Goal: Task Accomplishment & Management: Use online tool/utility

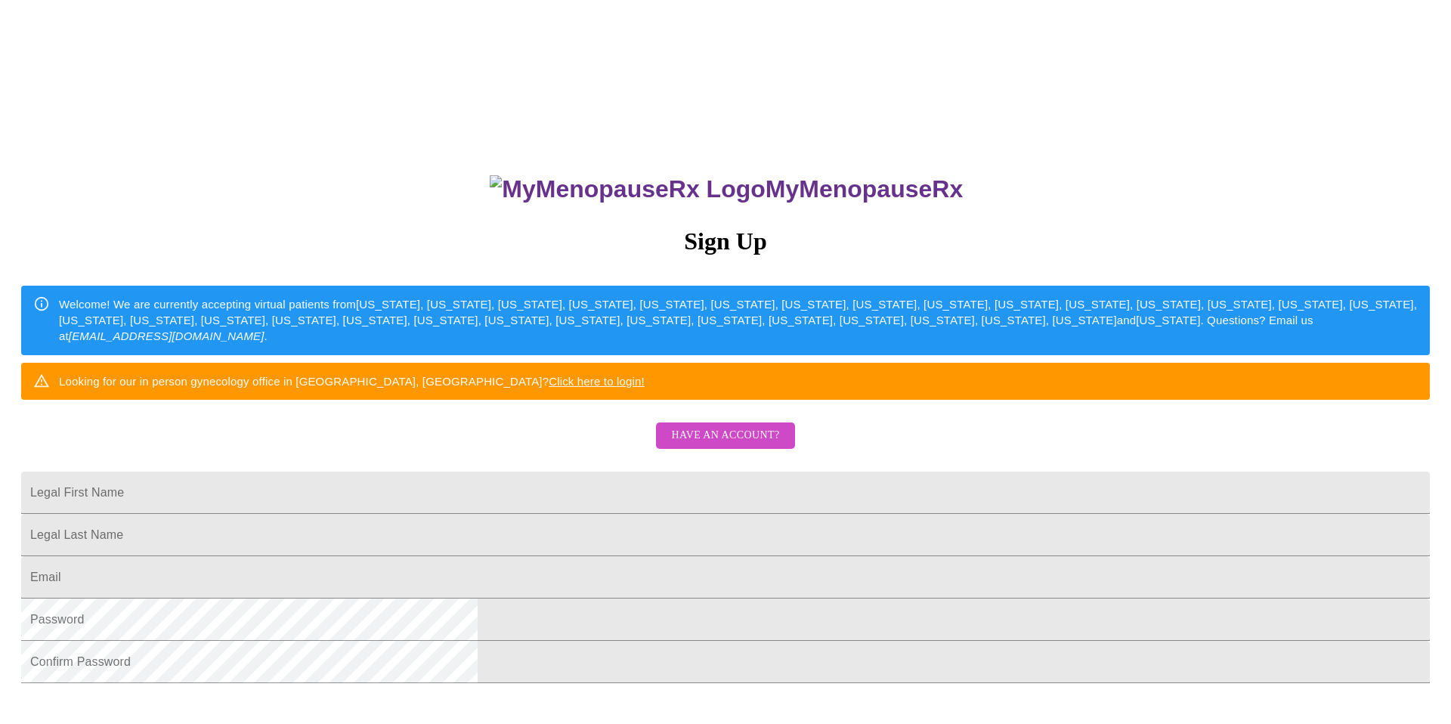
click at [721, 445] on span "Have an account?" at bounding box center [725, 435] width 108 height 19
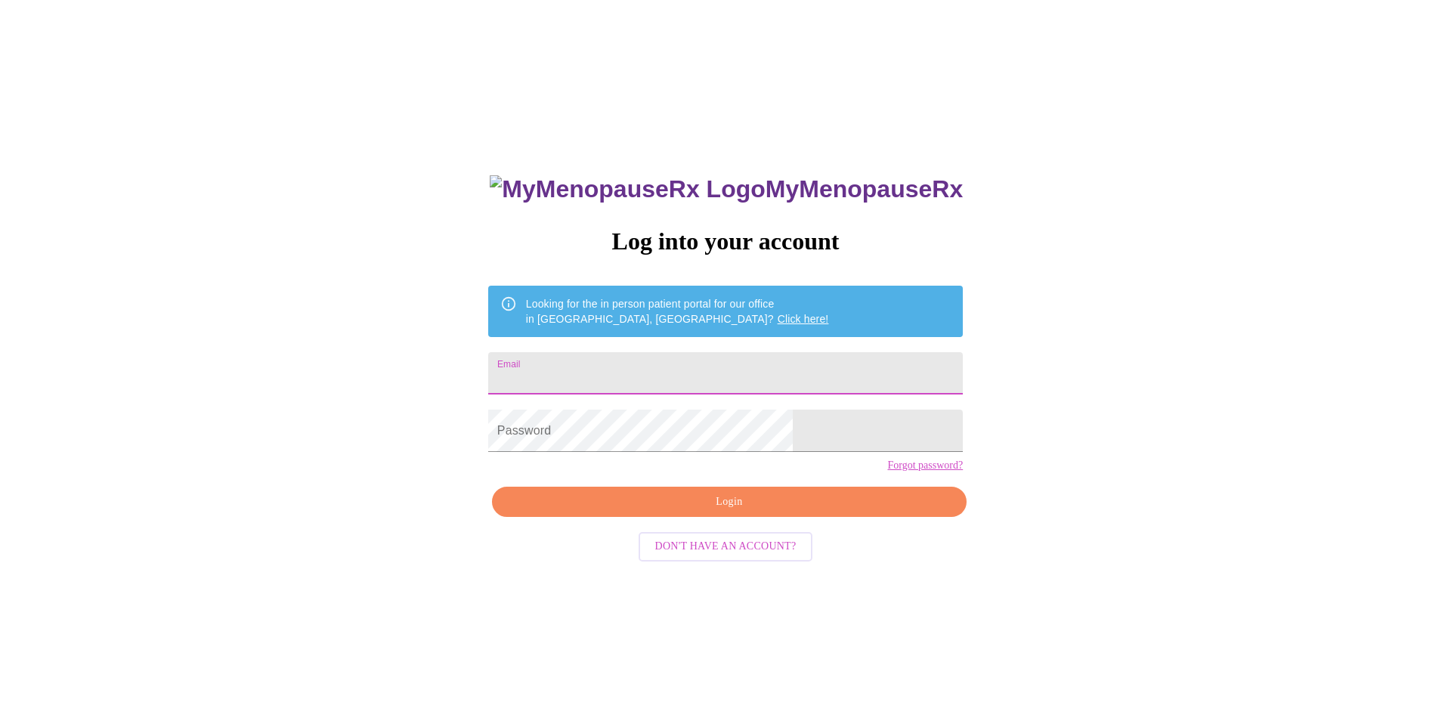
click at [726, 365] on input "Email" at bounding box center [725, 373] width 475 height 42
type input "[EMAIL_ADDRESS][DOMAIN_NAME]"
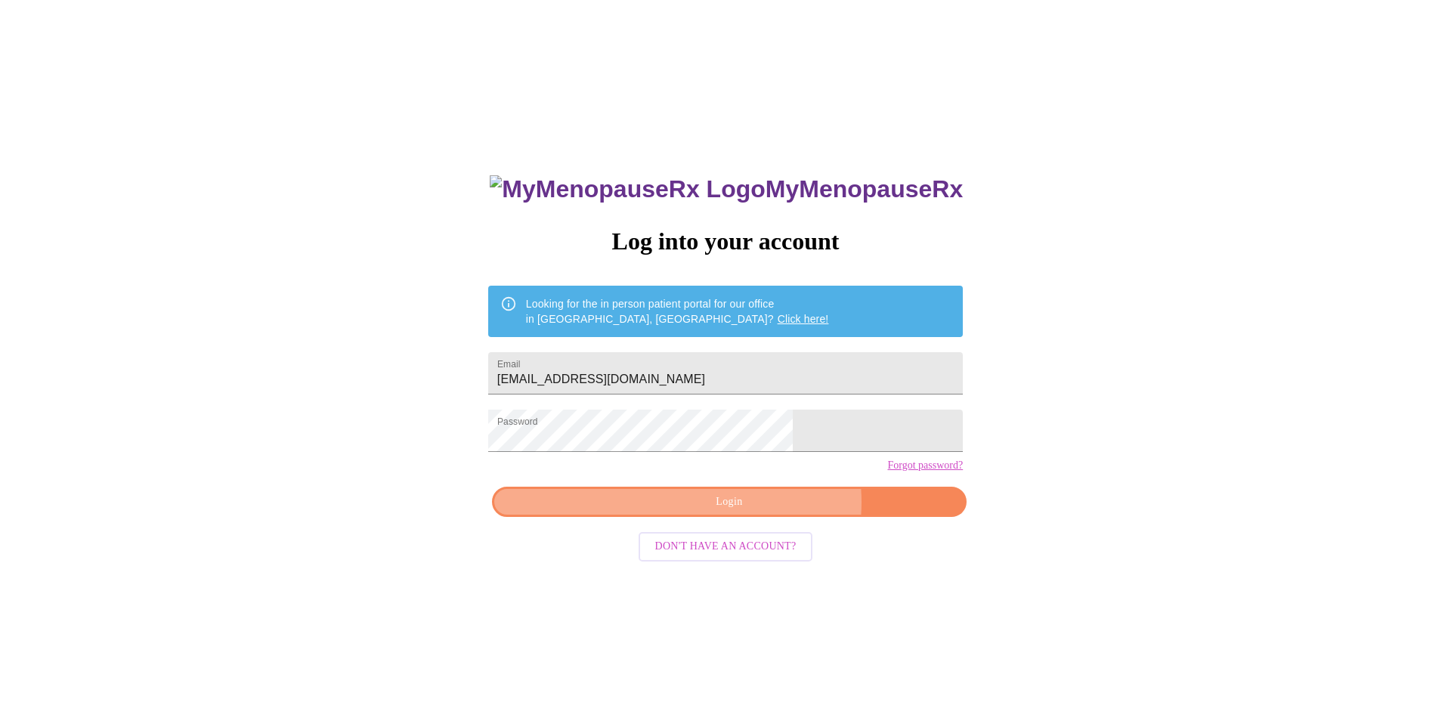
click at [763, 512] on span "Login" at bounding box center [729, 502] width 440 height 19
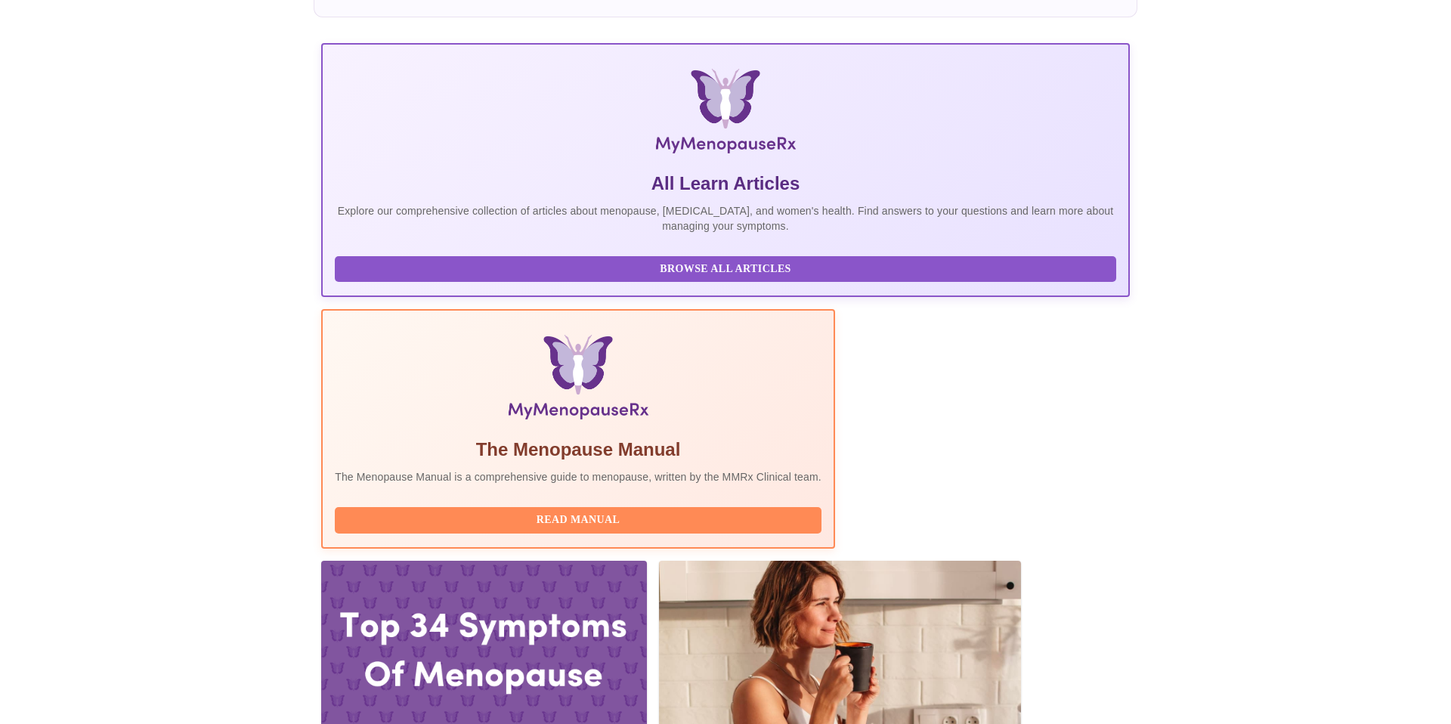
scroll to position [184, 0]
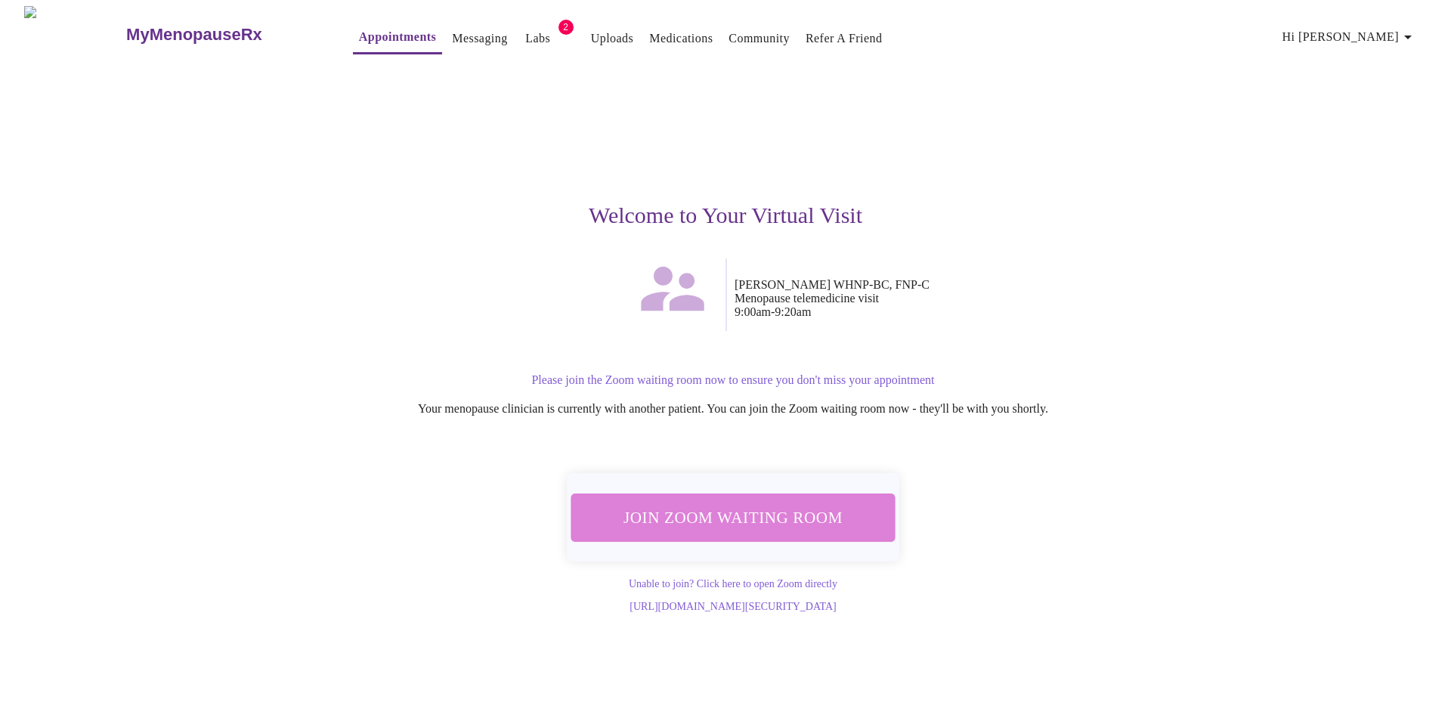
click at [751, 505] on span "Join Zoom Waiting Room" at bounding box center [733, 517] width 285 height 28
